Goal: Contribute content: Contribute content

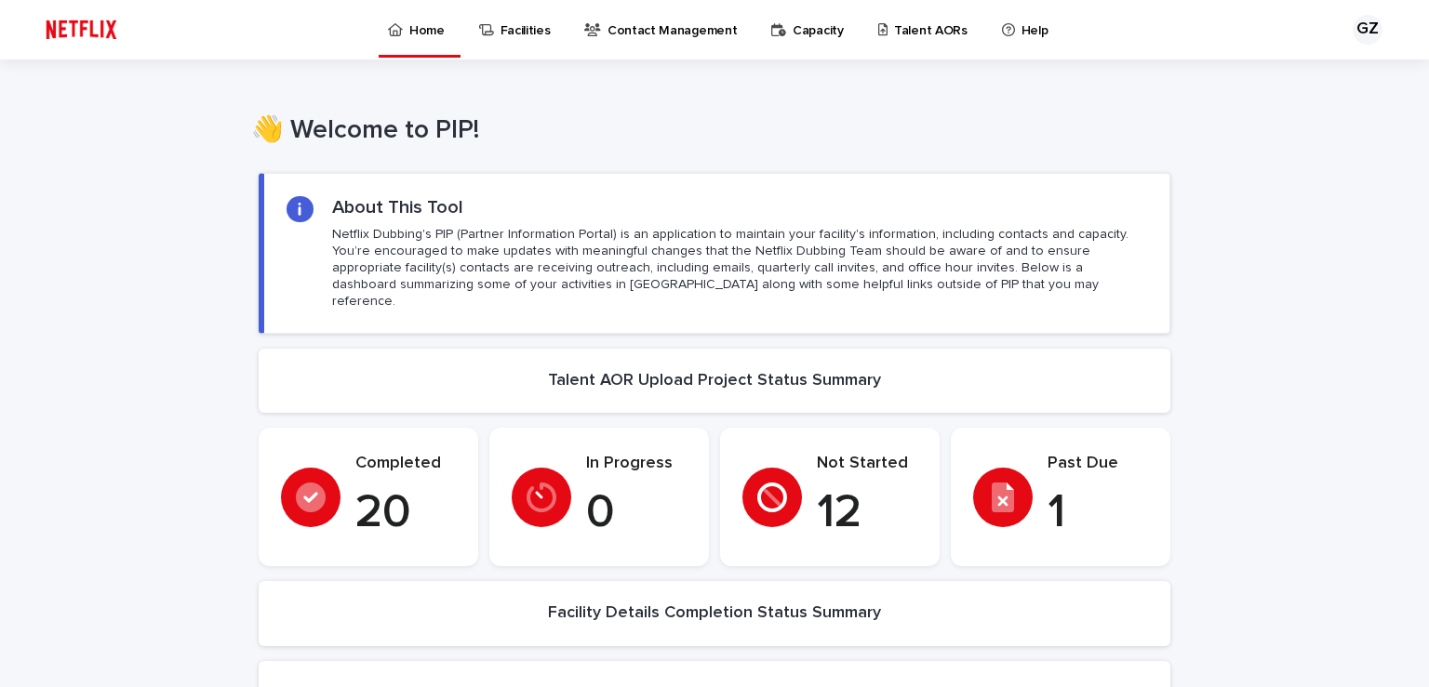
click at [895, 20] on p "Talent AORs" at bounding box center [930, 19] width 73 height 39
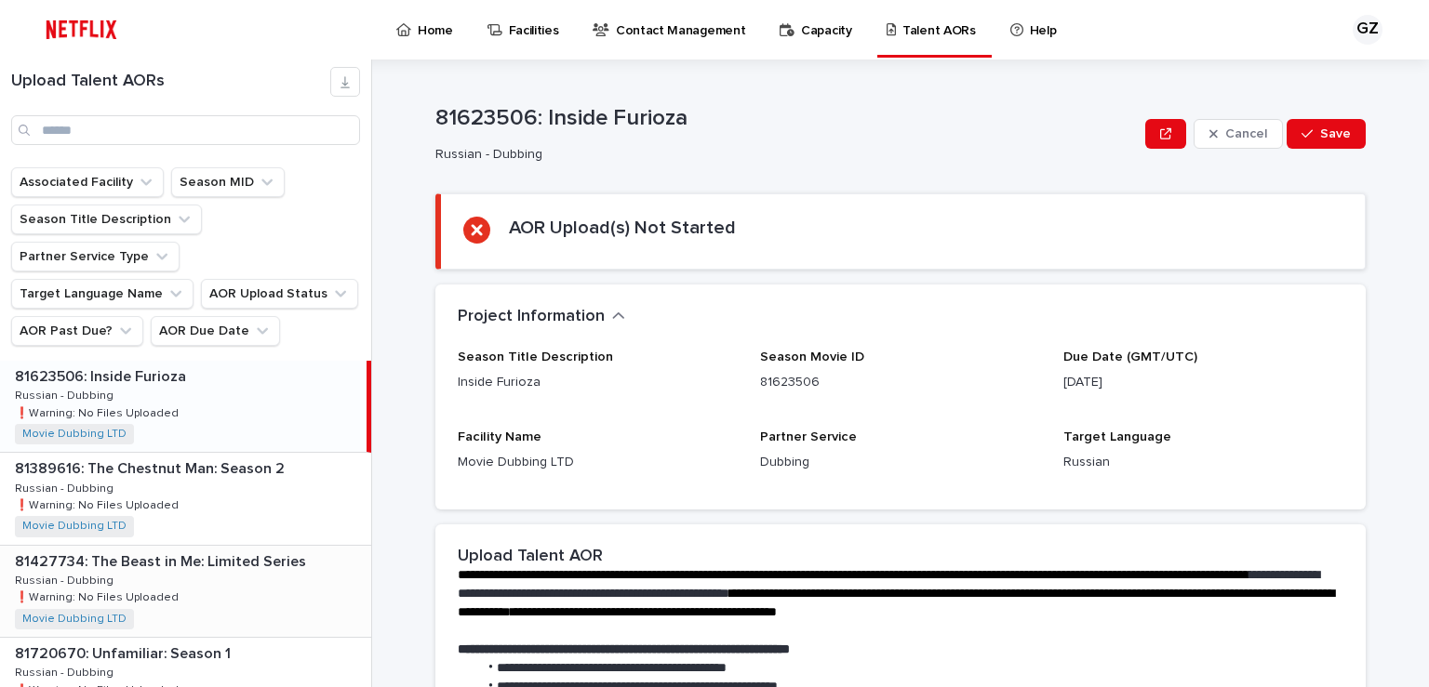
click at [204, 550] on p "81427734: The Beast in Me: Limited Series" at bounding box center [162, 560] width 295 height 21
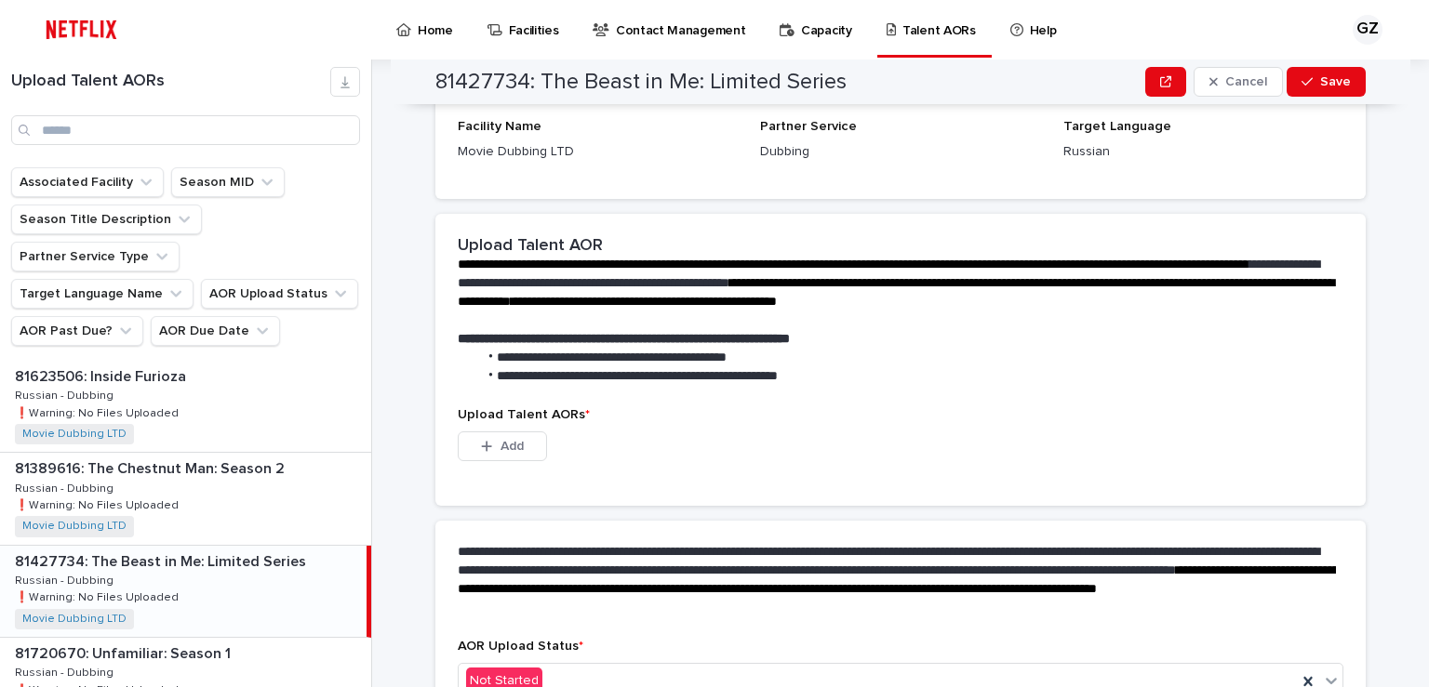
scroll to position [517, 0]
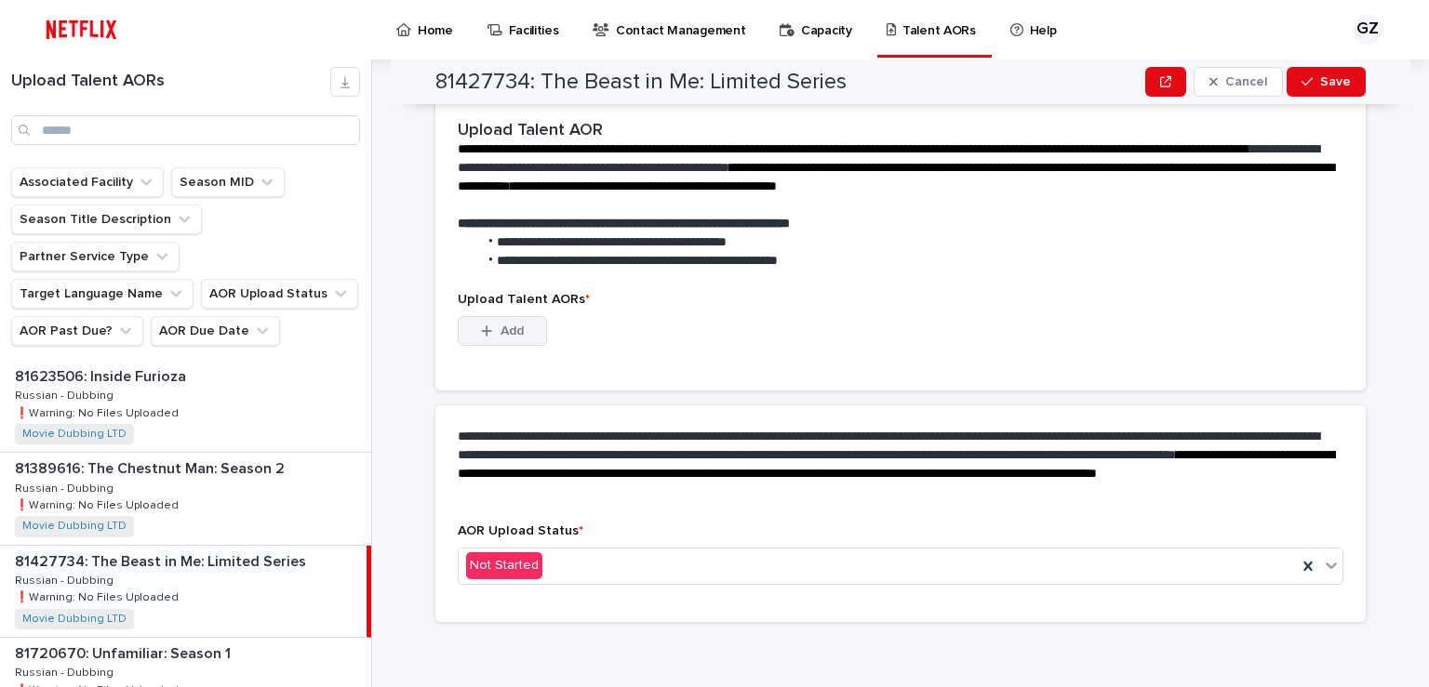
click at [500, 329] on span "Add" at bounding box center [511, 331] width 23 height 13
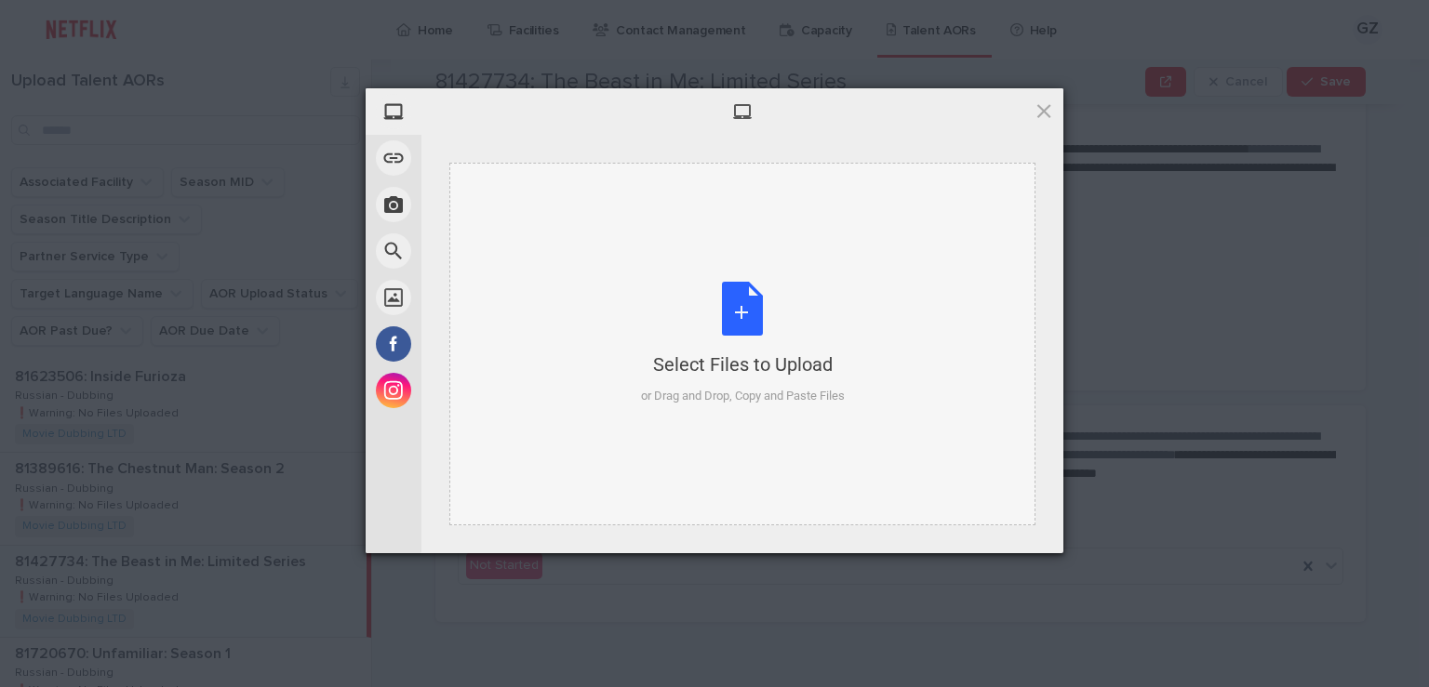
click at [643, 315] on div "Select Files to Upload or Drag and Drop, Copy and Paste Files" at bounding box center [743, 344] width 204 height 124
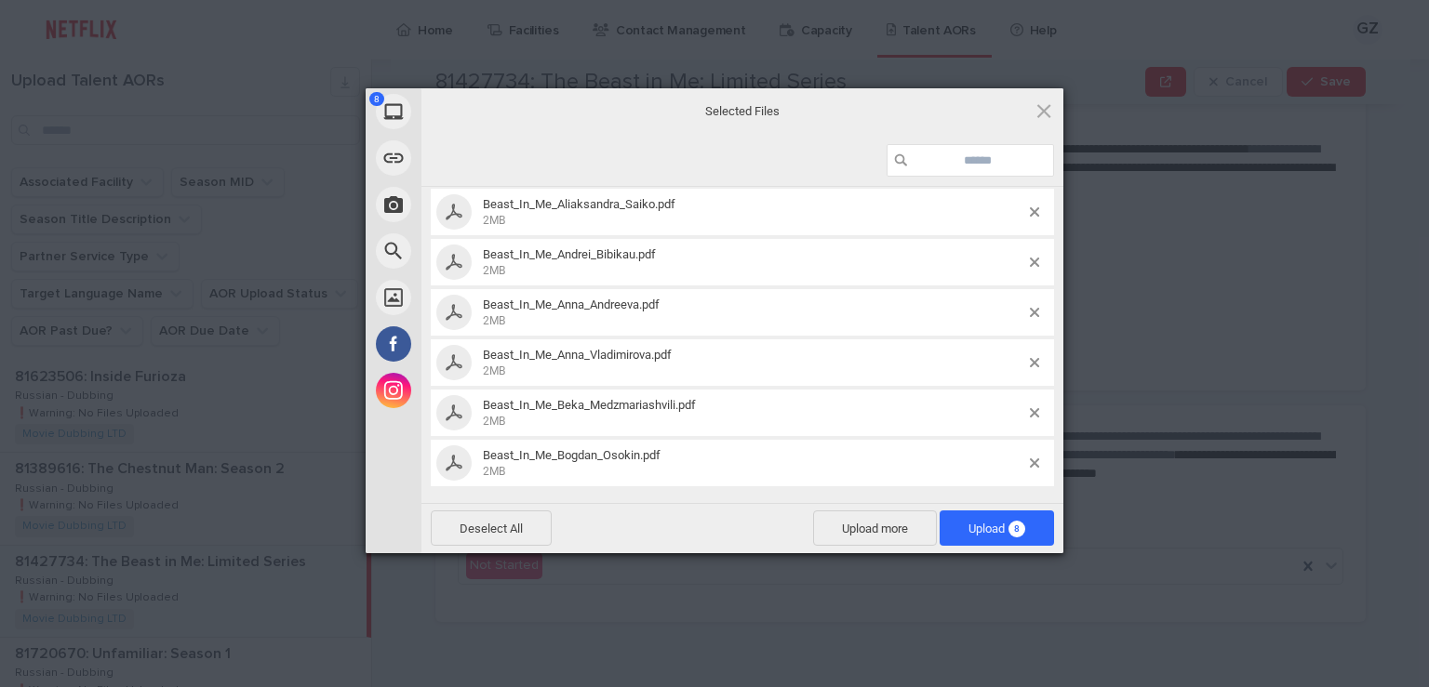
scroll to position [0, 0]
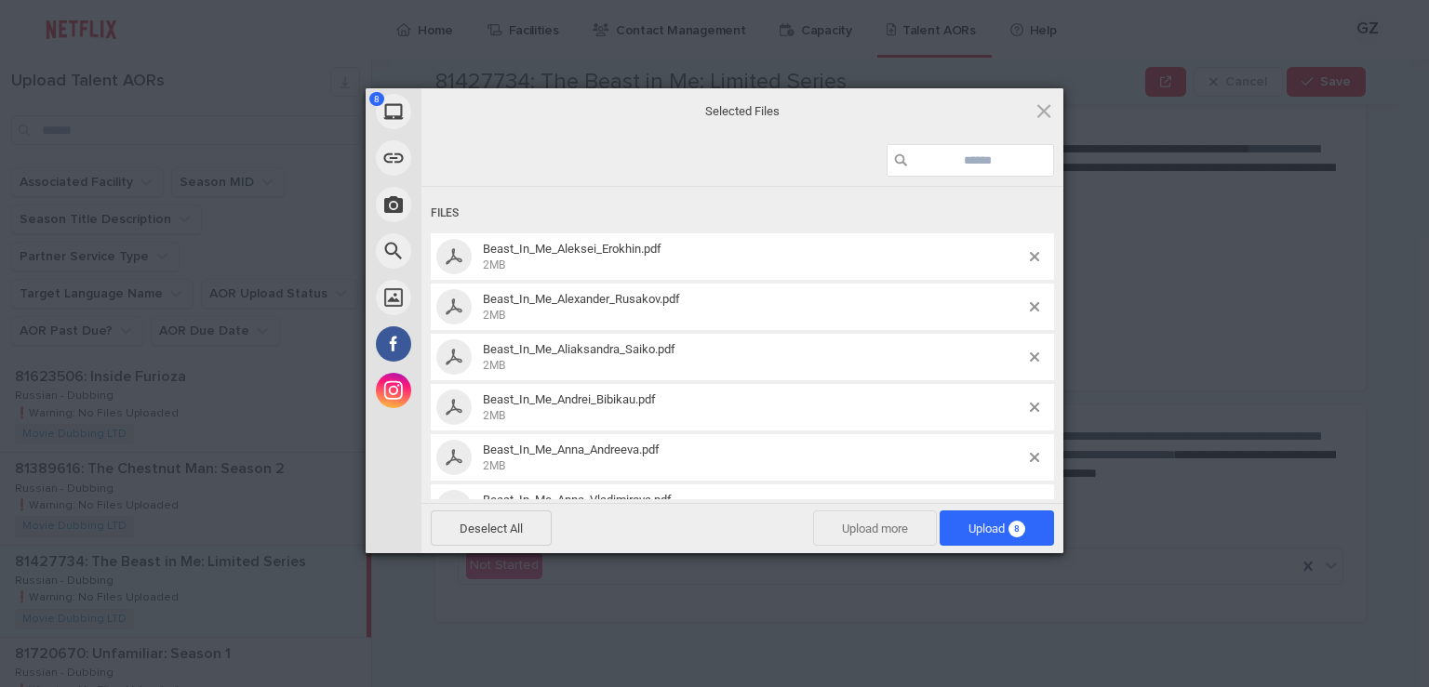
click at [885, 534] on span "Upload more" at bounding box center [875, 528] width 124 height 35
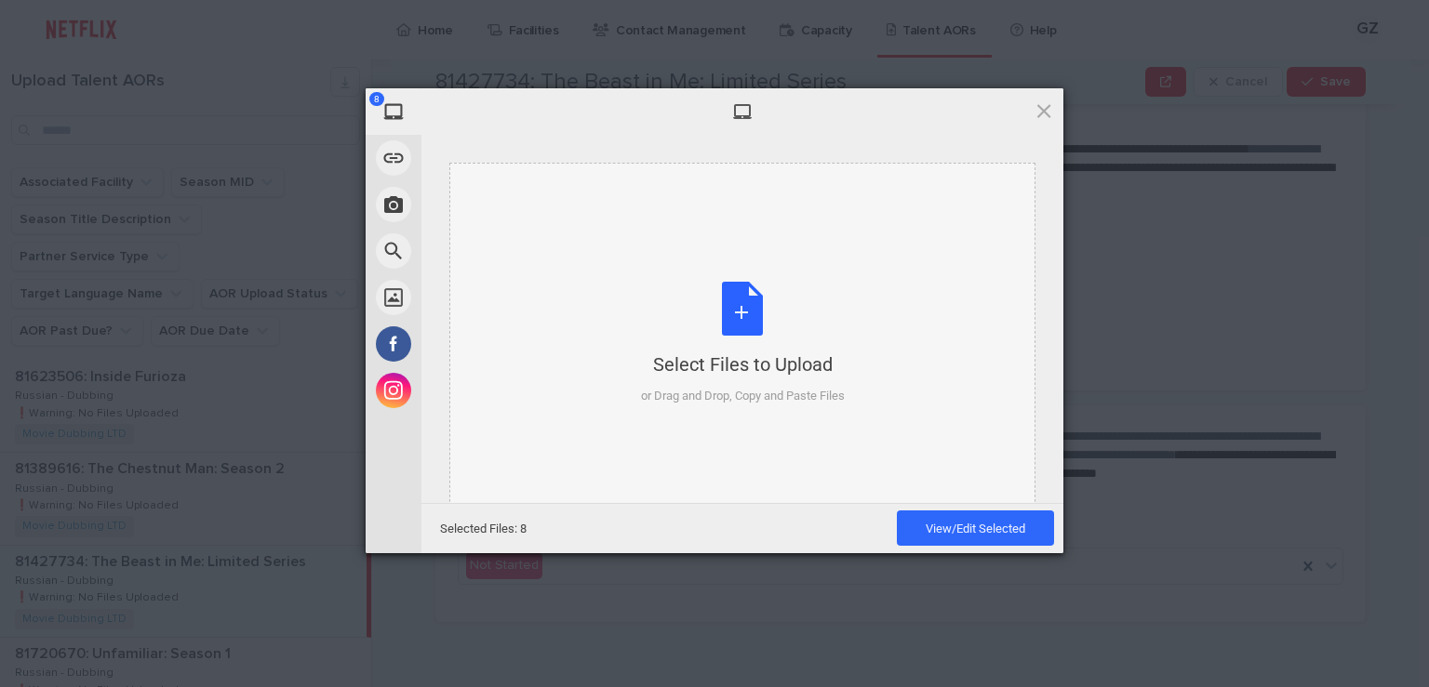
click at [609, 328] on div "Select Files to Upload or Drag and Drop, Copy and Paste Files" at bounding box center [742, 344] width 586 height 363
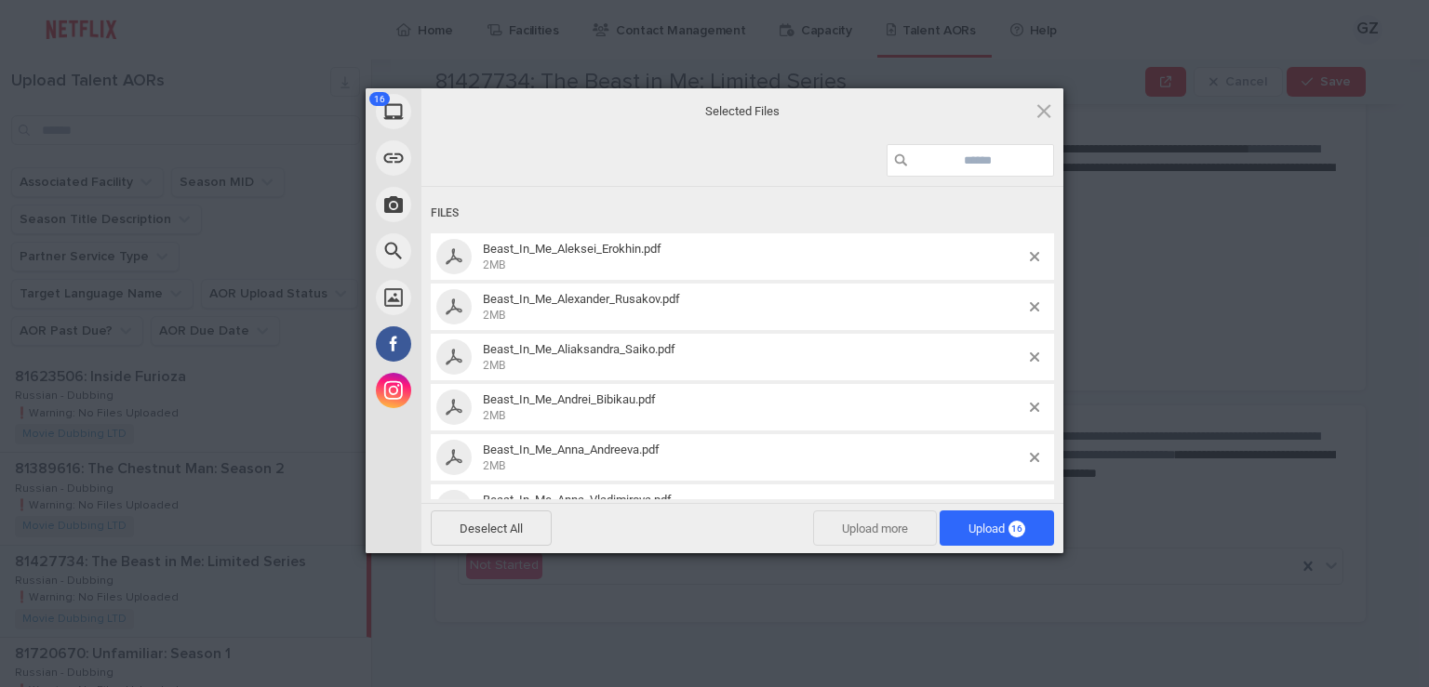
click at [858, 541] on span "Upload more" at bounding box center [875, 528] width 124 height 35
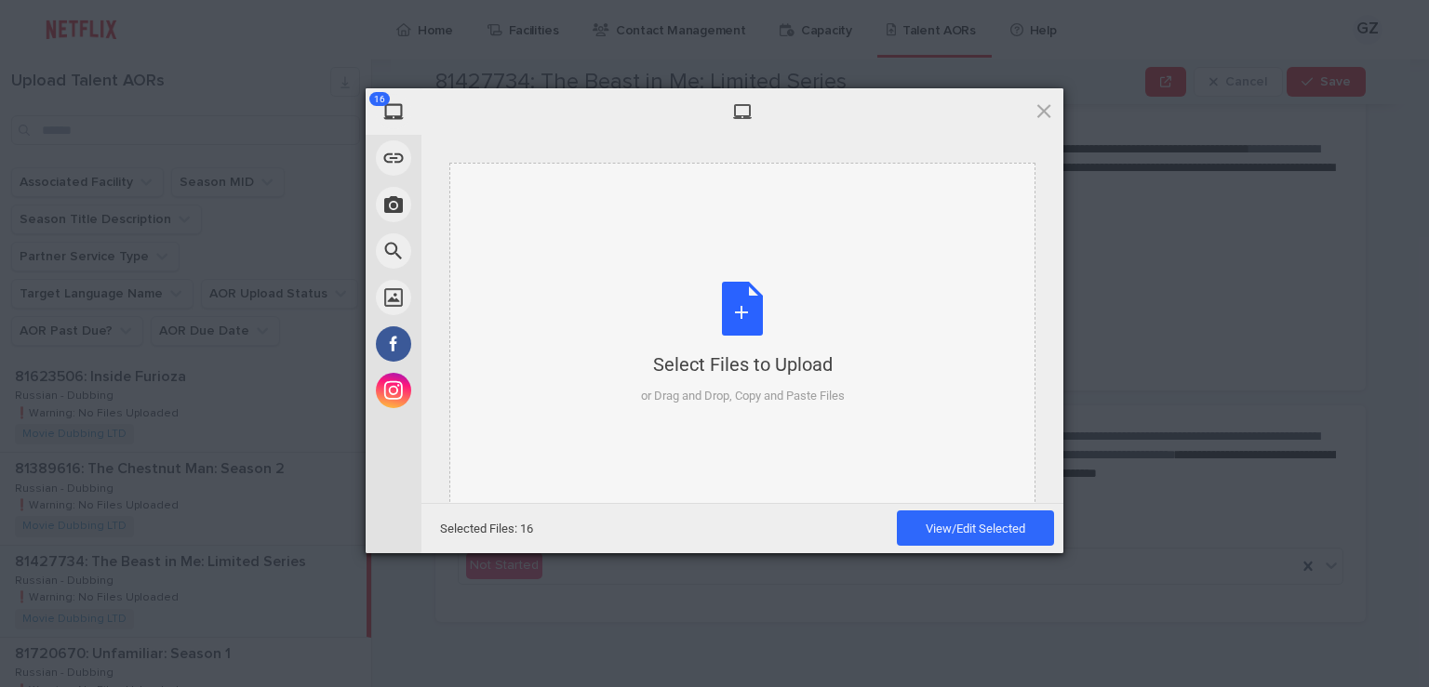
click at [717, 312] on div "Select Files to Upload or Drag and Drop, Copy and Paste Files" at bounding box center [743, 344] width 204 height 124
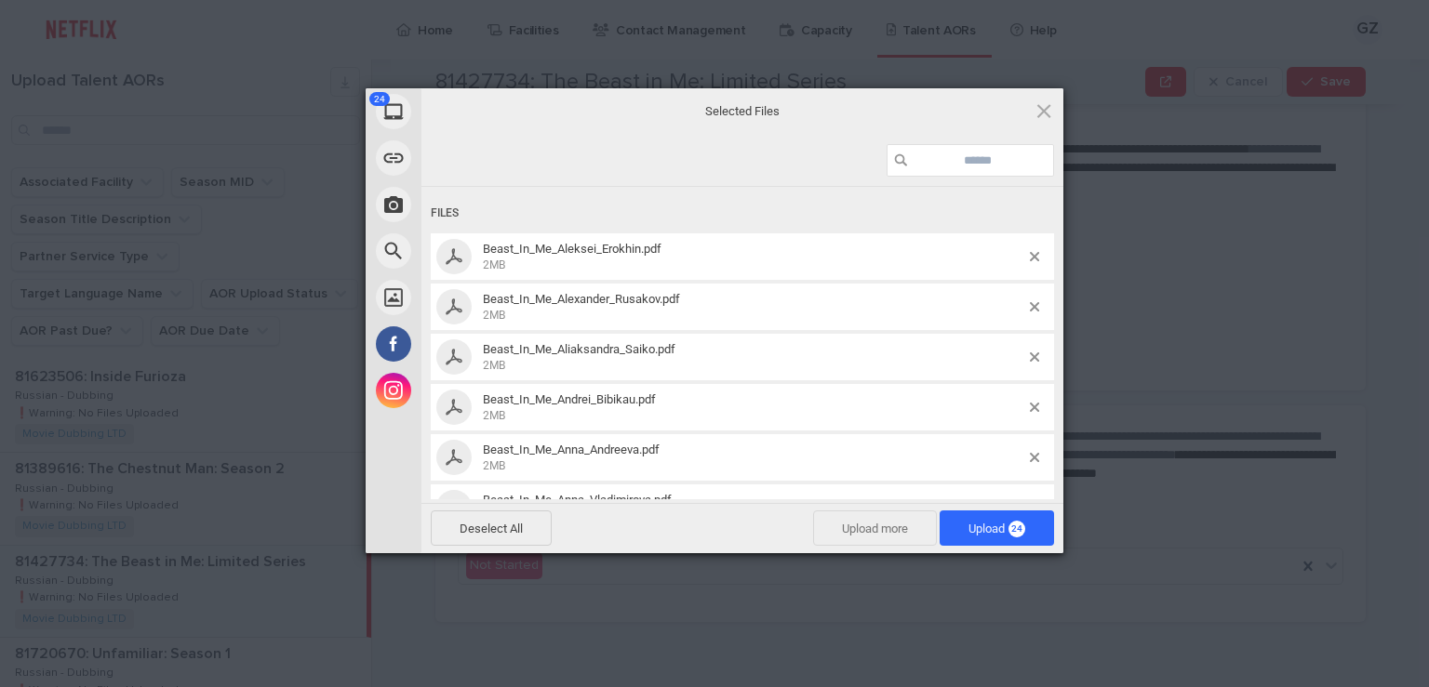
click at [852, 536] on span "Upload more" at bounding box center [875, 528] width 124 height 35
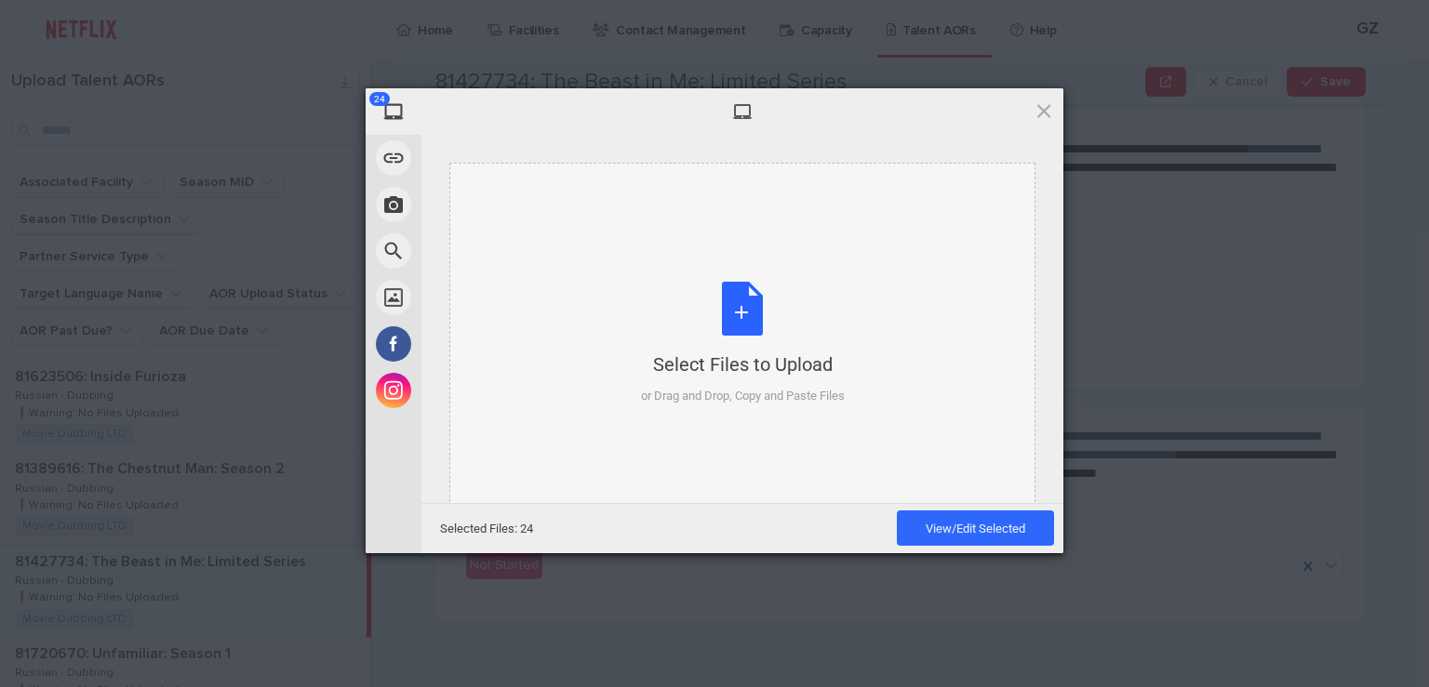
click at [786, 351] on div "Select Files to Upload or Drag and Drop, Copy and Paste Files" at bounding box center [743, 344] width 204 height 124
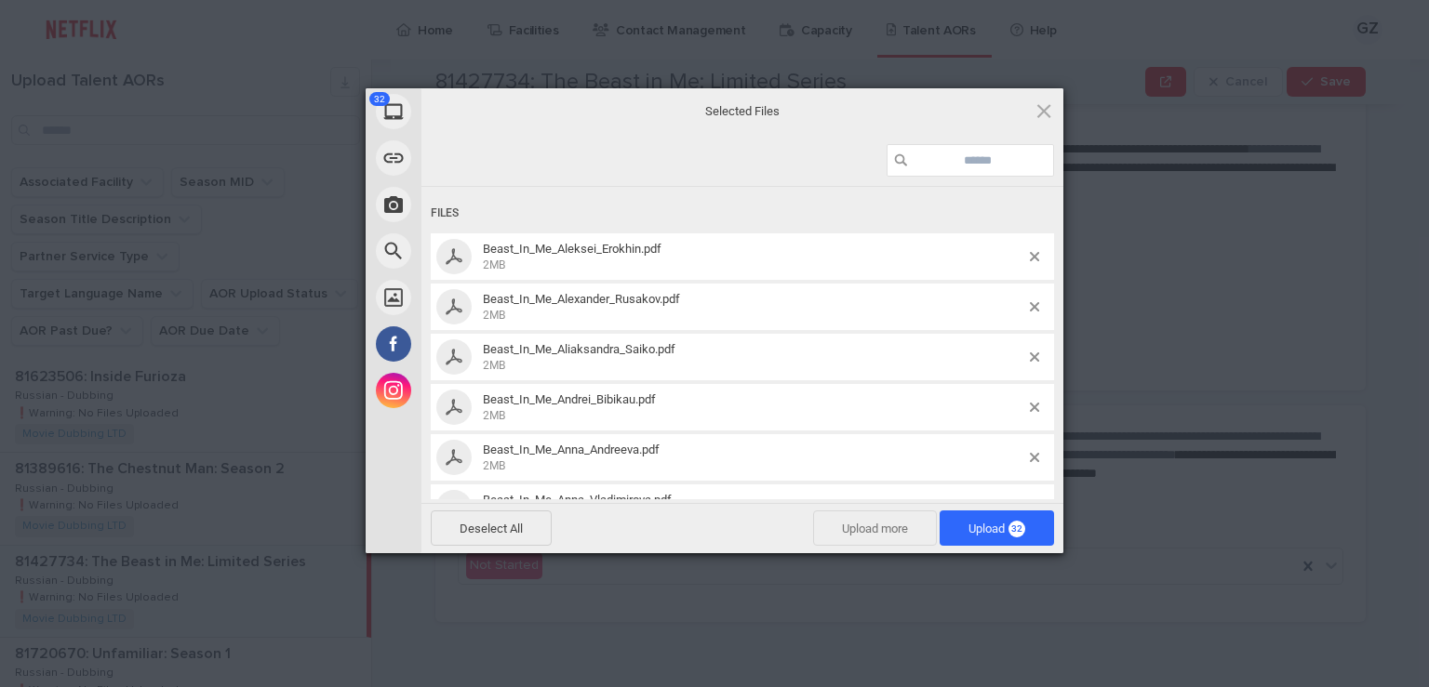
click at [868, 538] on span "Upload more" at bounding box center [875, 528] width 124 height 35
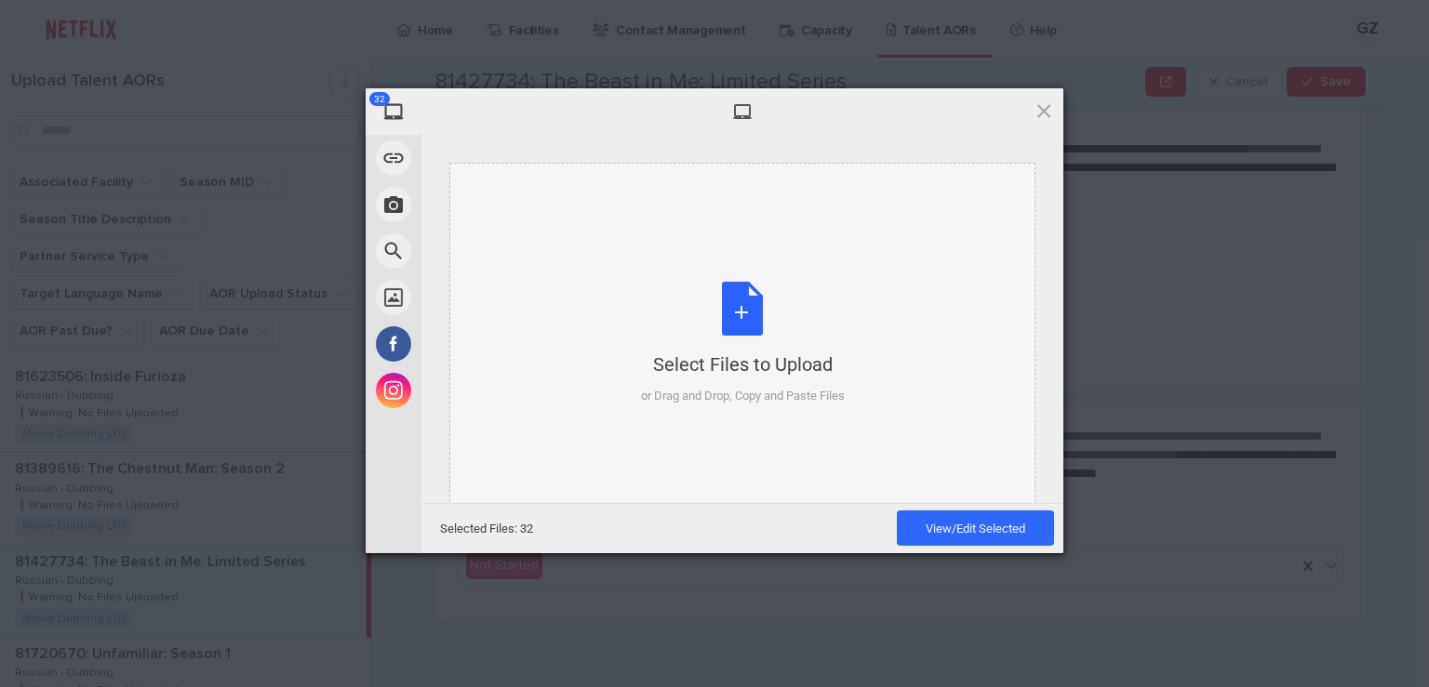
click at [750, 343] on div "Select Files to Upload or Drag and Drop, Copy and Paste Files" at bounding box center [743, 344] width 204 height 124
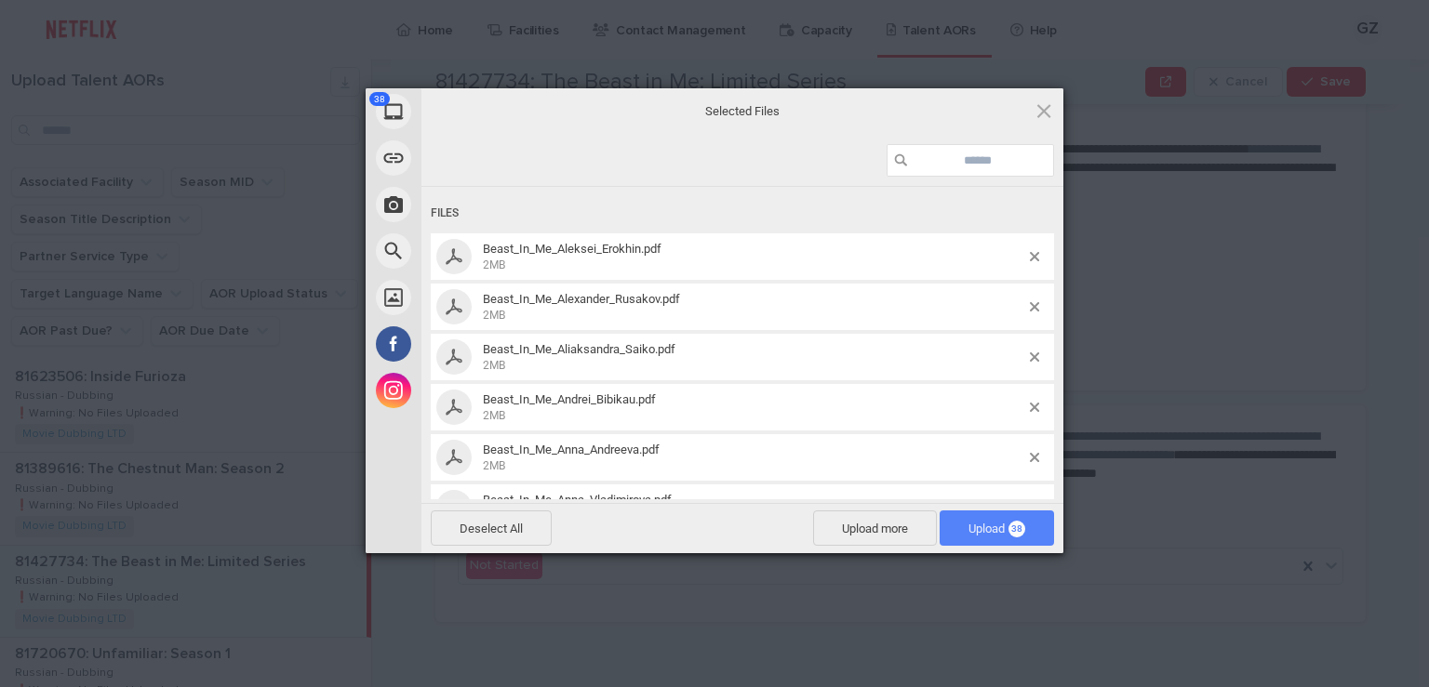
click at [1004, 528] on span "Upload 38" at bounding box center [996, 529] width 57 height 14
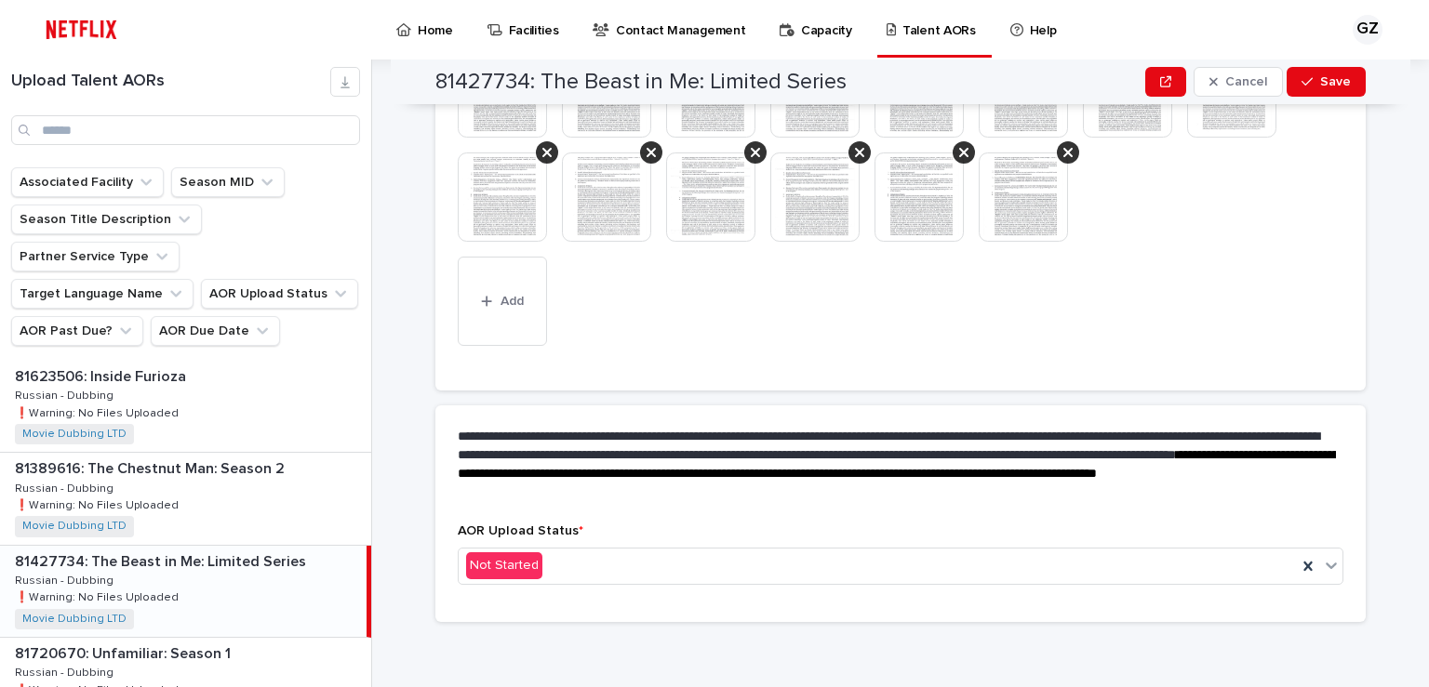
scroll to position [1007, 0]
click at [671, 569] on div "Not Started" at bounding box center [878, 565] width 838 height 31
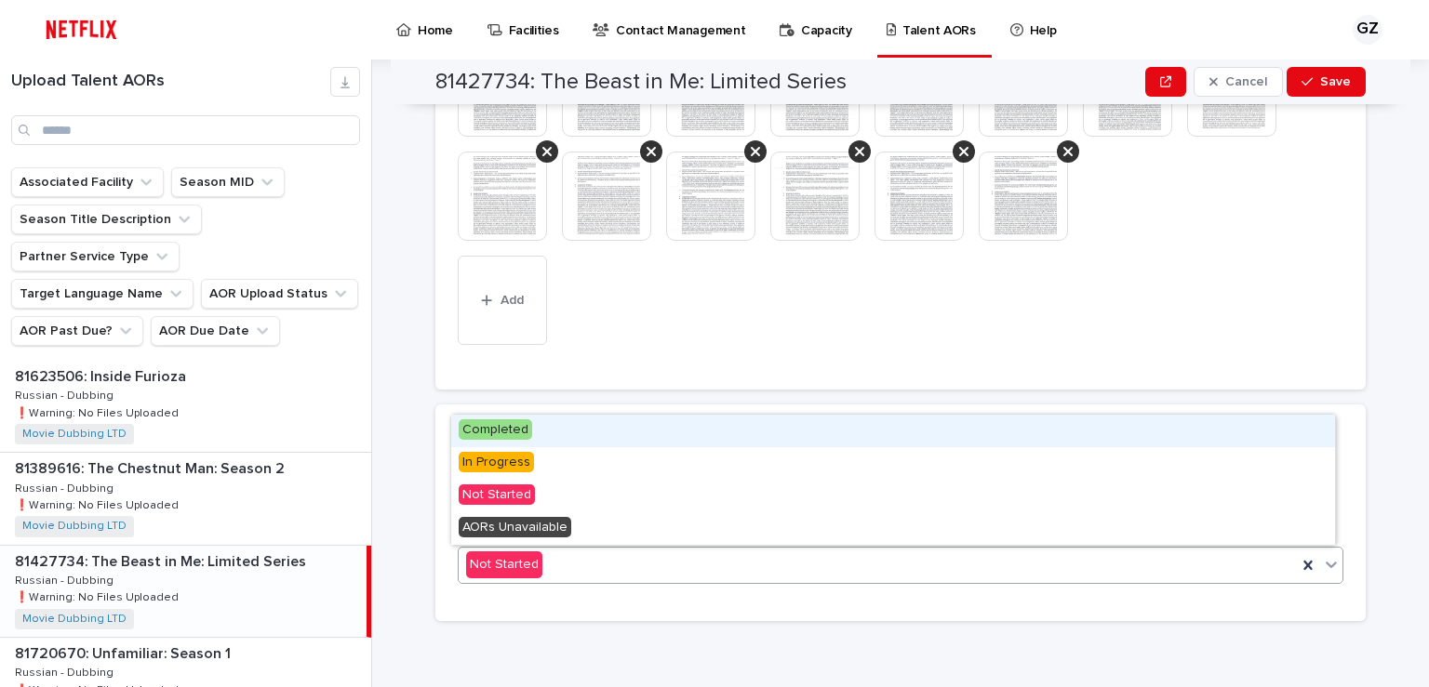
click at [588, 441] on div "Completed" at bounding box center [893, 431] width 884 height 33
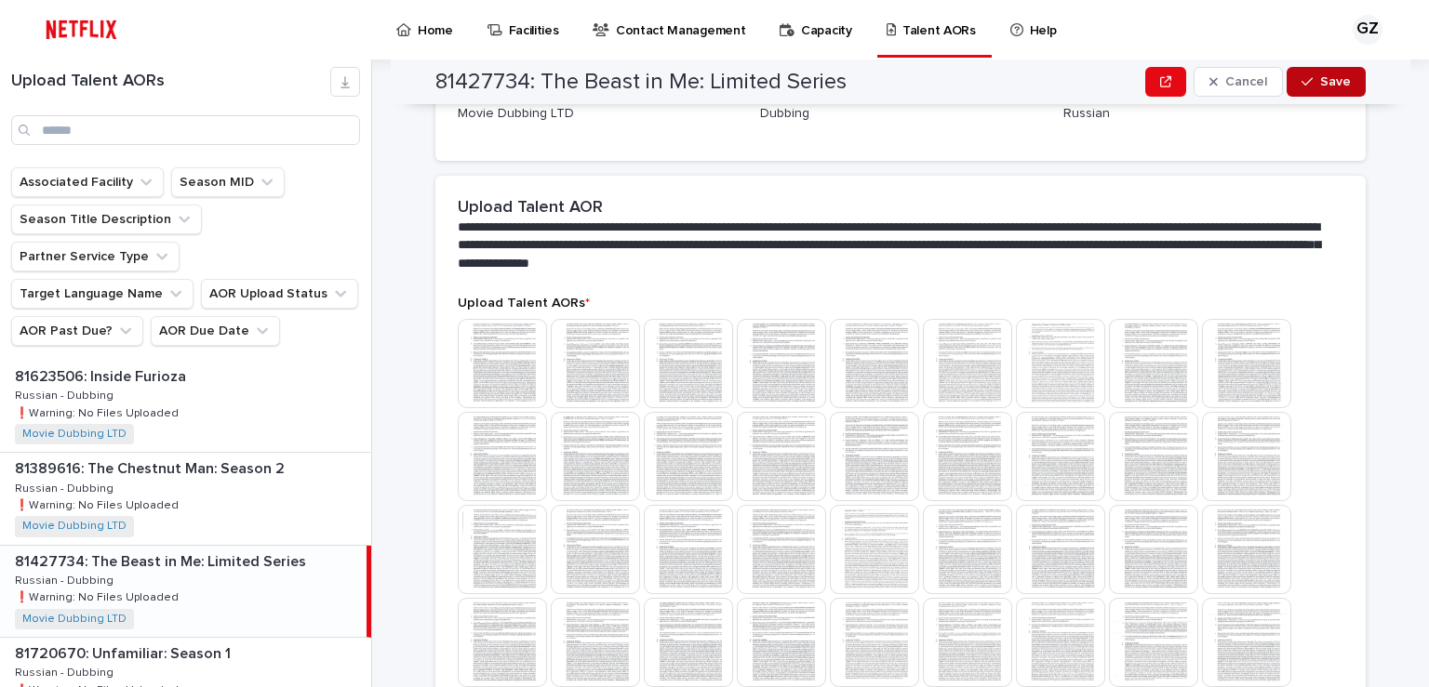
scroll to position [464, 0]
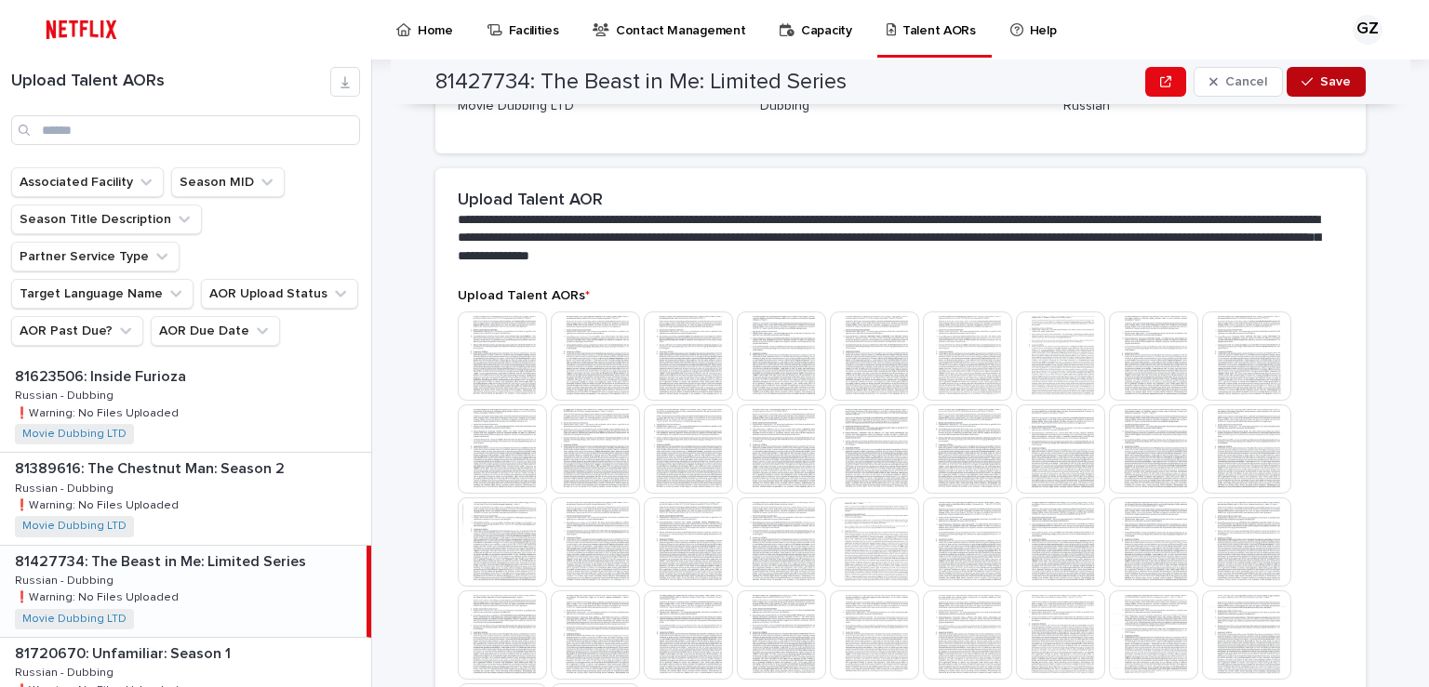
click at [1321, 84] on span "Save" at bounding box center [1335, 81] width 31 height 13
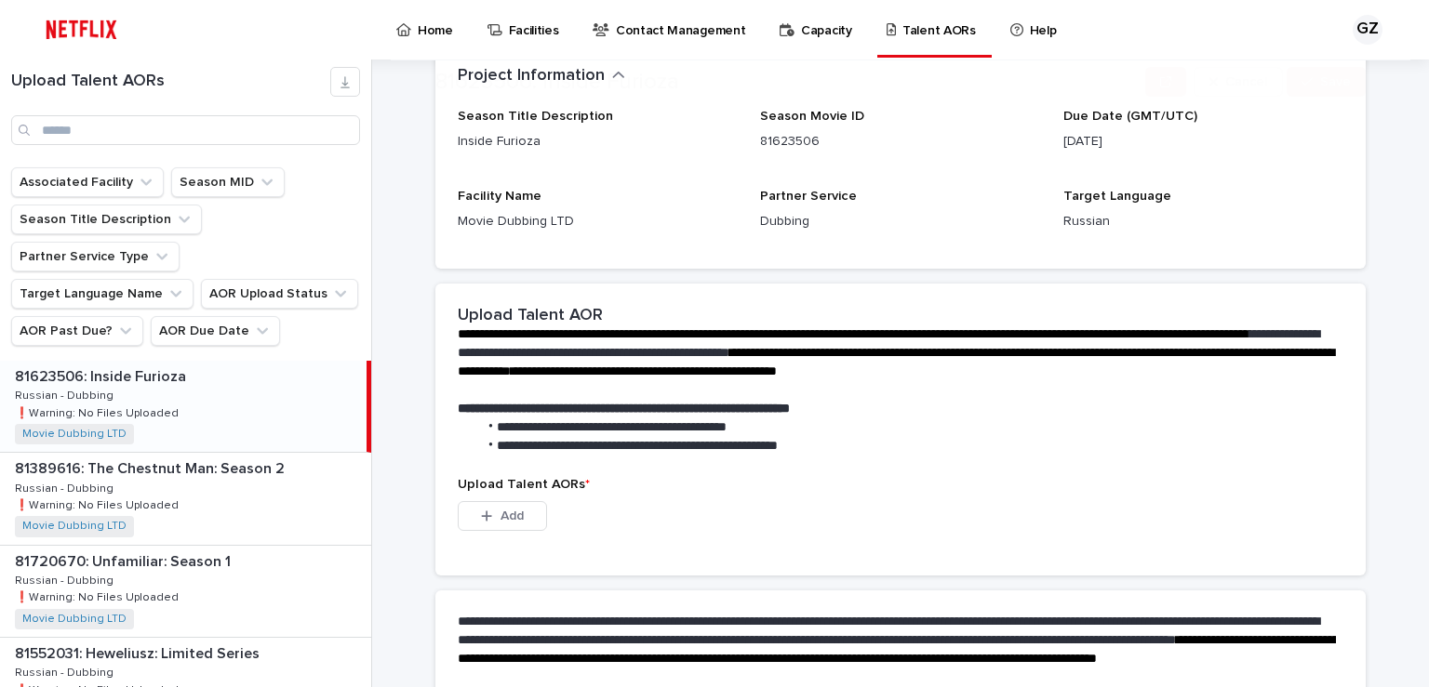
scroll to position [427, 0]
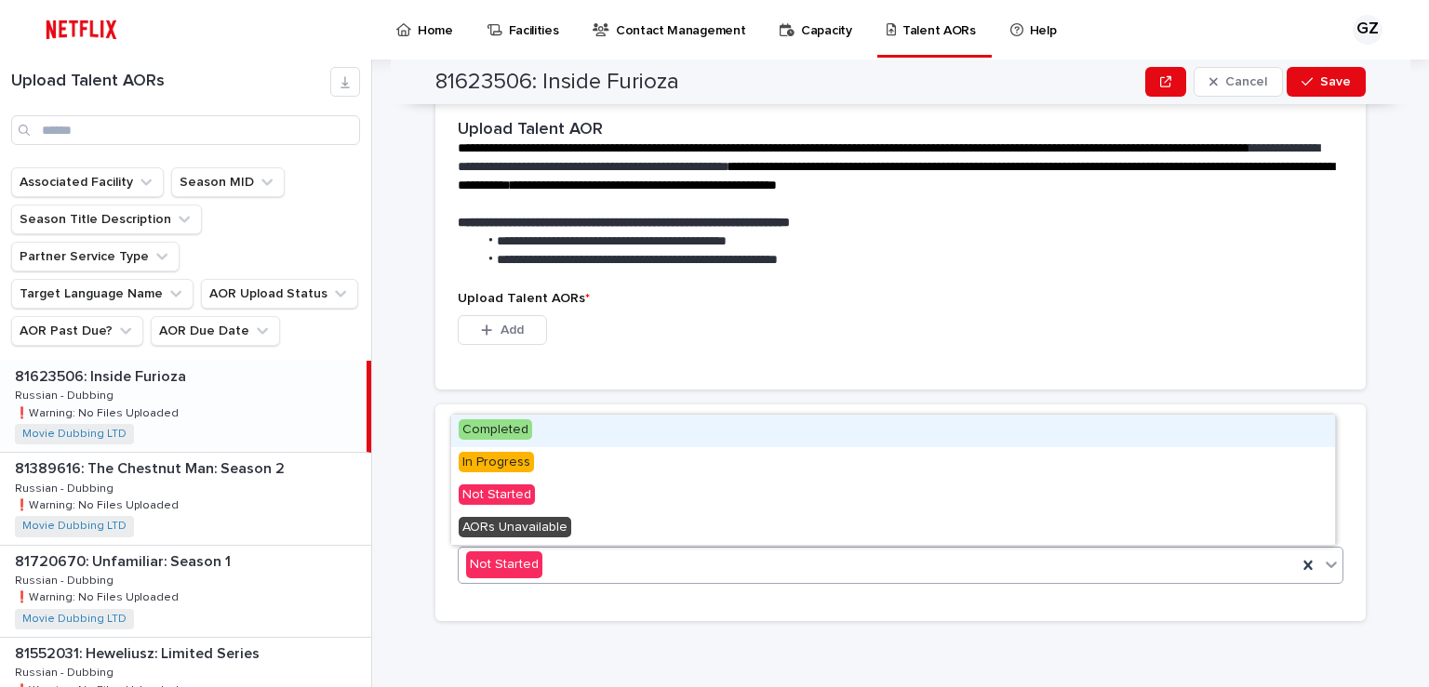
click at [680, 550] on div "Not Started" at bounding box center [878, 565] width 838 height 31
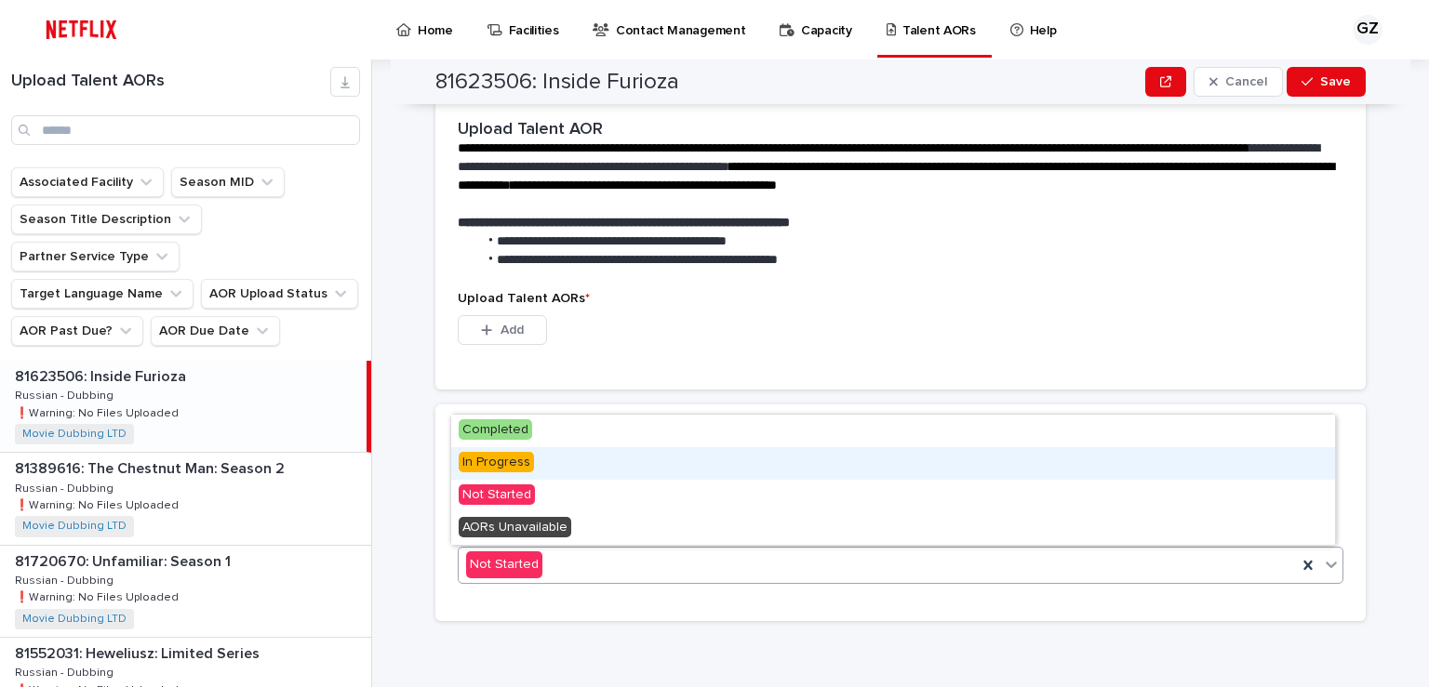
click at [595, 461] on div "In Progress" at bounding box center [893, 463] width 884 height 33
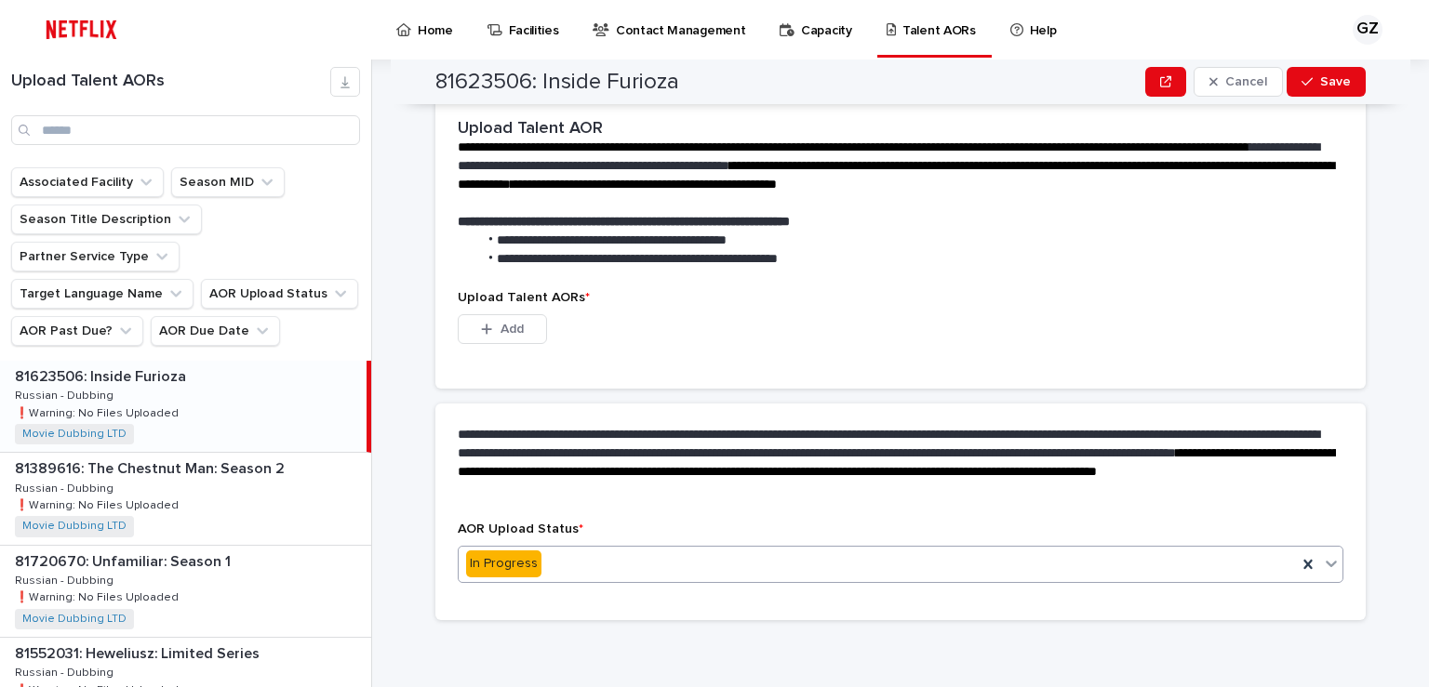
scroll to position [336, 0]
click at [1334, 75] on span "Save" at bounding box center [1335, 81] width 31 height 13
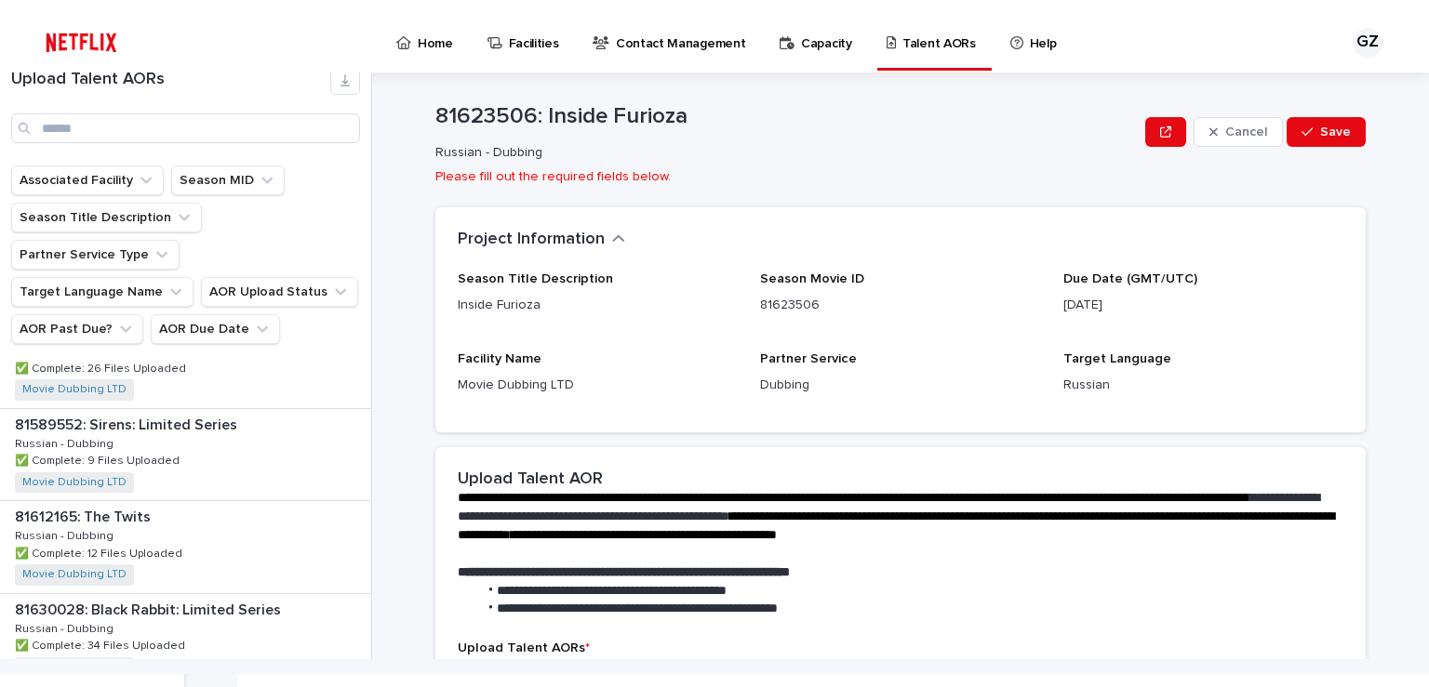
scroll to position [28, 0]
